Goal: Check status

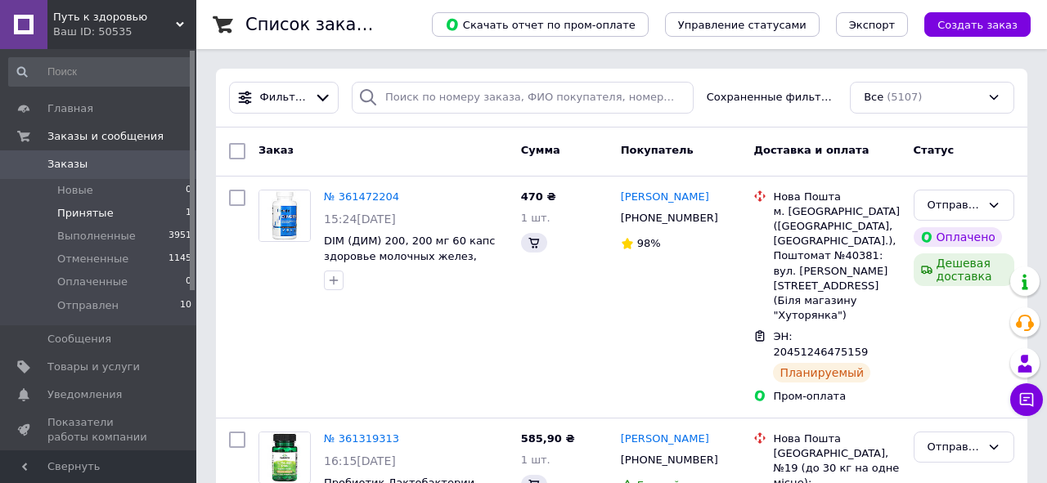
click at [79, 214] on span "Принятые" at bounding box center [85, 213] width 56 height 15
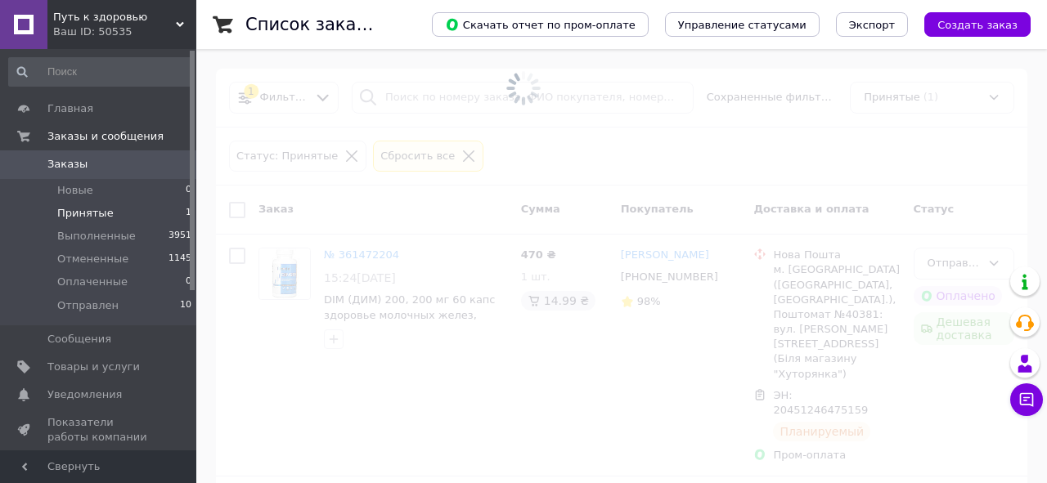
click at [92, 213] on span "Принятые" at bounding box center [85, 213] width 56 height 15
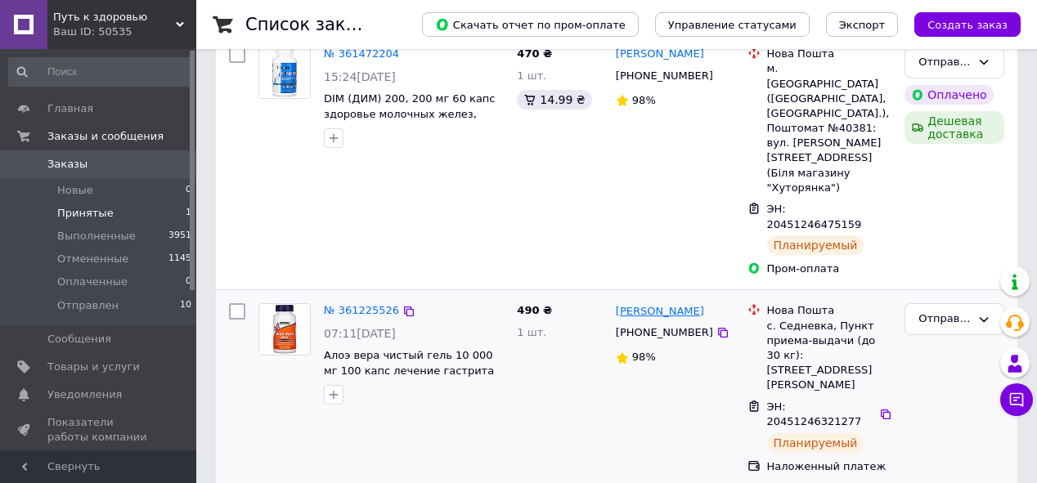
scroll to position [344, 0]
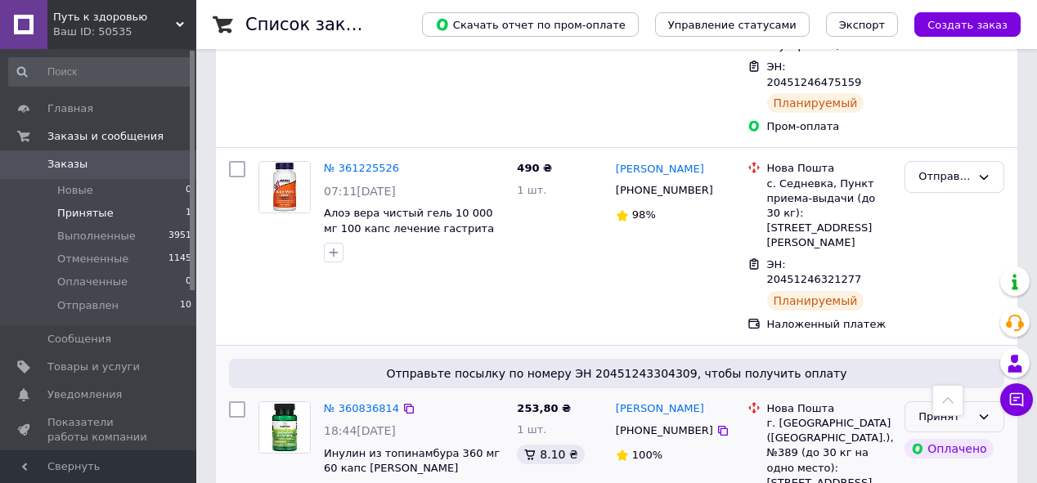
click at [985, 411] on icon at bounding box center [983, 417] width 13 height 13
click at [944, 436] on li "Выполнен" at bounding box center [954, 451] width 98 height 30
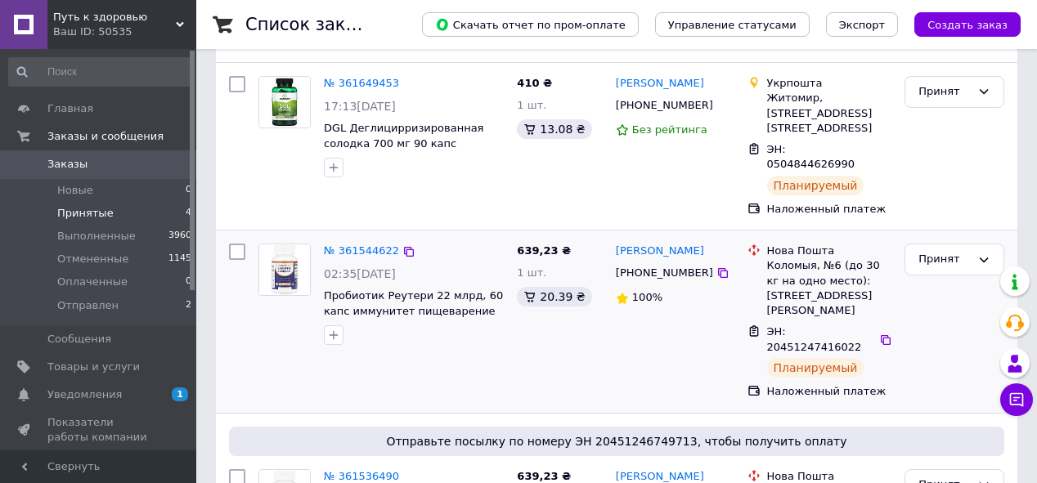
scroll to position [145, 0]
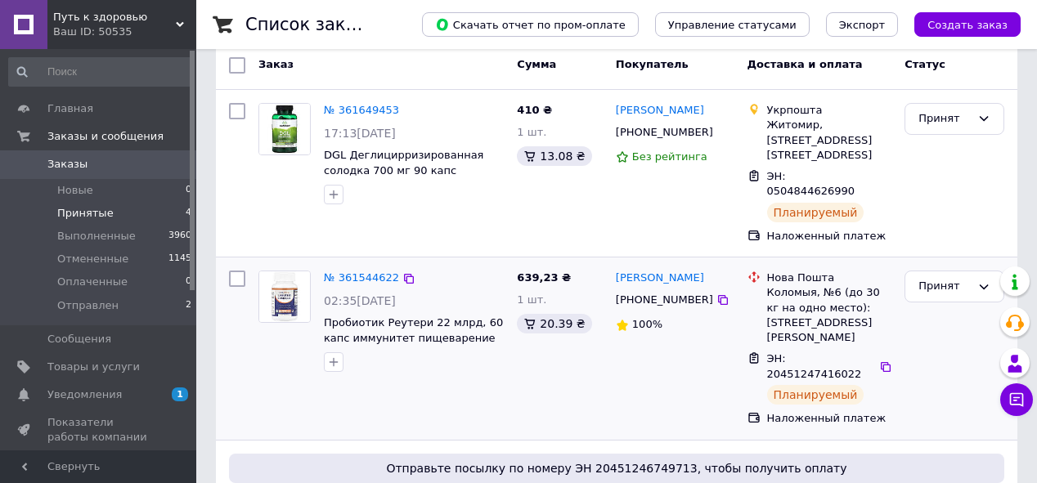
drag, startPoint x: 1018, startPoint y: 265, endPoint x: 708, endPoint y: 330, distance: 316.8
click at [708, 330] on div "[PERSON_NAME] [PHONE_NUMBER] 100%" at bounding box center [675, 348] width 132 height 168
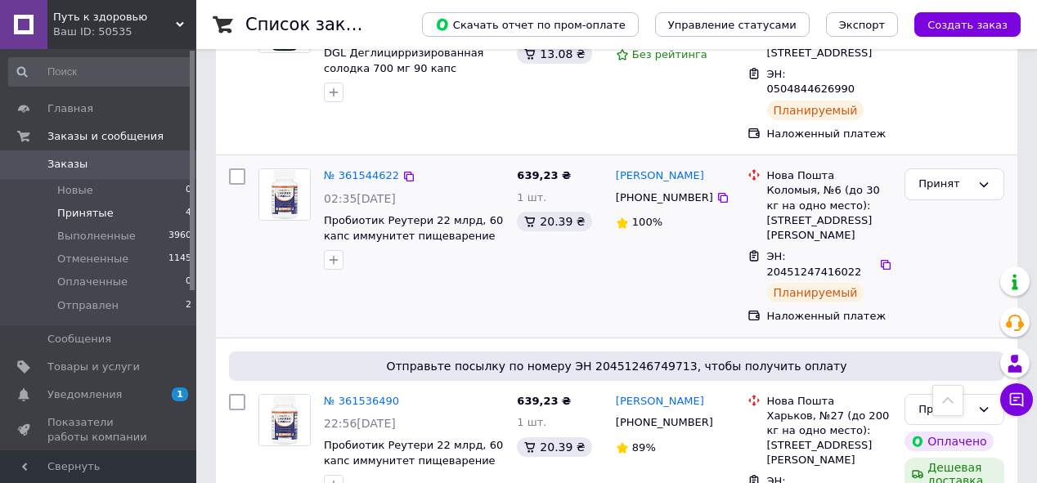
scroll to position [79, 0]
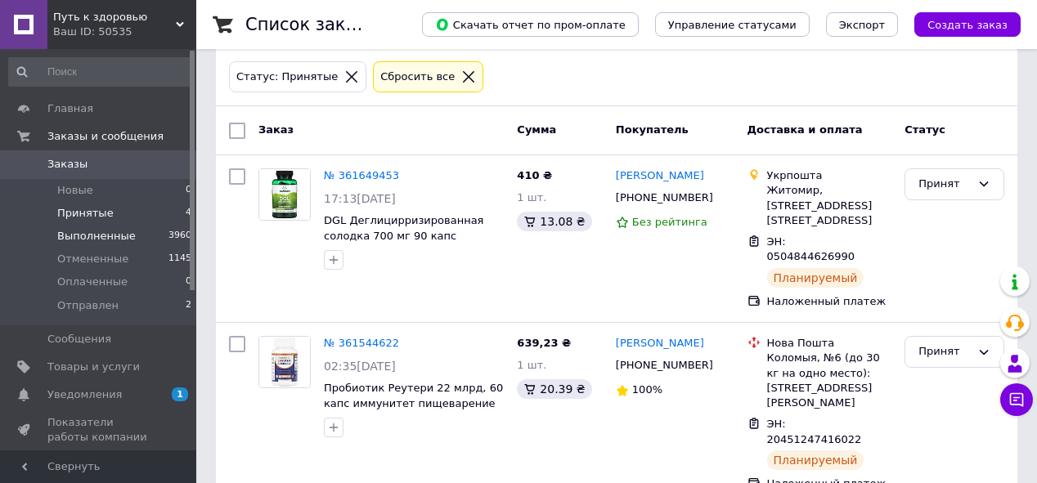
click at [104, 235] on span "Выполненные" at bounding box center [96, 236] width 79 height 15
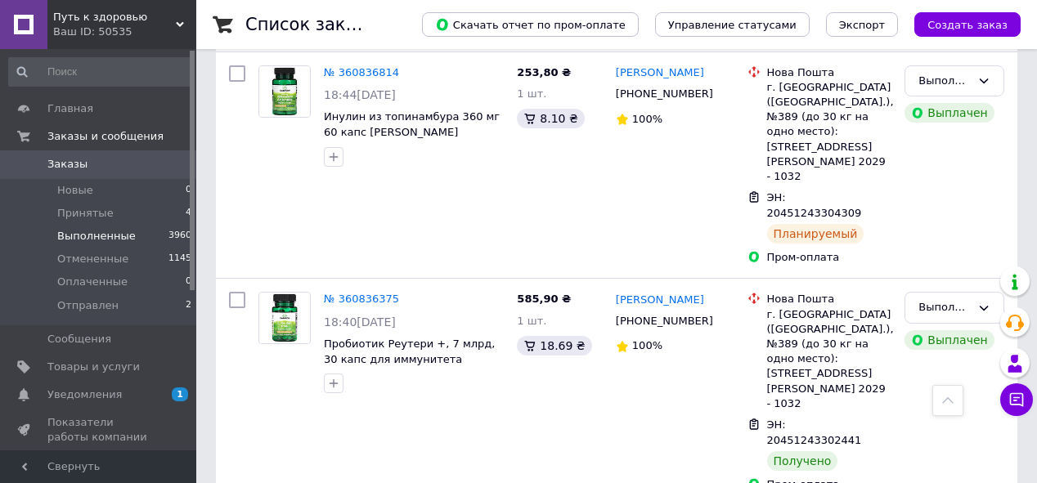
scroll to position [2486, 0]
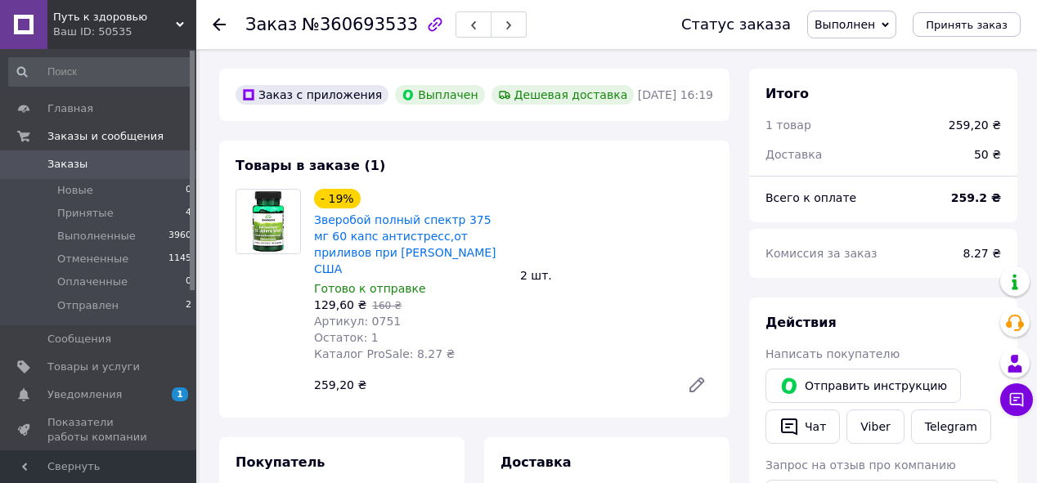
scroll to position [33, 0]
